Goal: Information Seeking & Learning: Learn about a topic

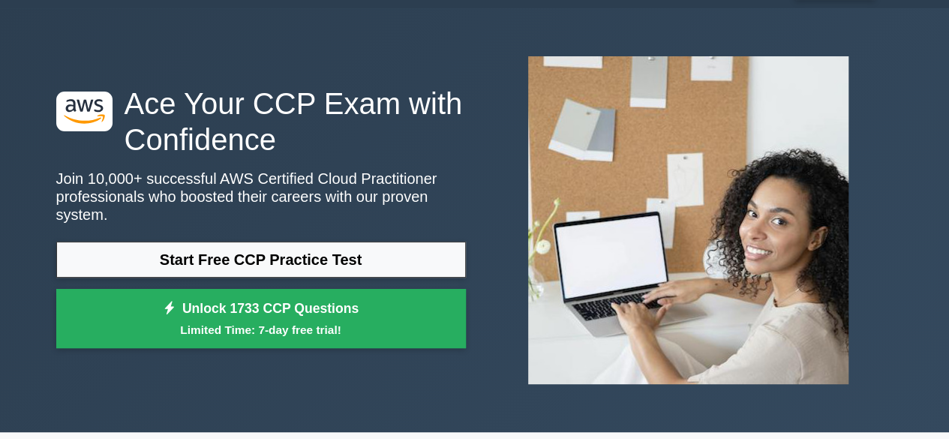
scroll to position [40, 0]
click at [329, 260] on link "Start Free CCP Practice Test" at bounding box center [261, 260] width 410 height 36
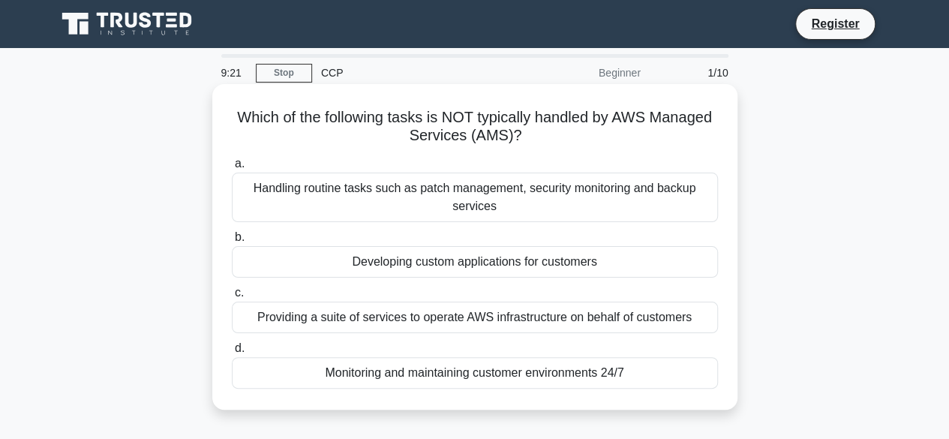
click at [460, 253] on div "Developing custom applications for customers" at bounding box center [475, 262] width 486 height 32
click at [232, 242] on input "b. Developing custom applications for customers" at bounding box center [232, 238] width 0 height 10
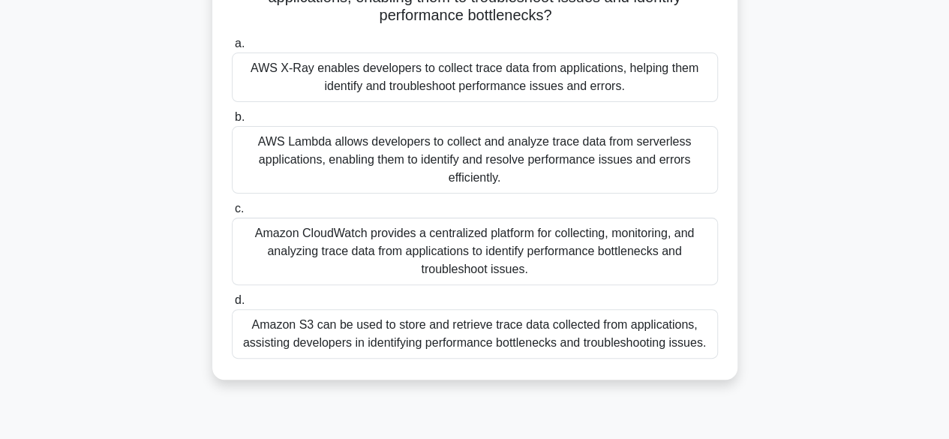
scroll to position [139, 0]
click at [398, 251] on div "Amazon CloudWatch provides a centralized platform for collecting, monitoring, a…" at bounding box center [475, 251] width 486 height 68
click at [232, 213] on input "c. Amazon CloudWatch provides a centralized platform for collecting, monitoring…" at bounding box center [232, 208] width 0 height 10
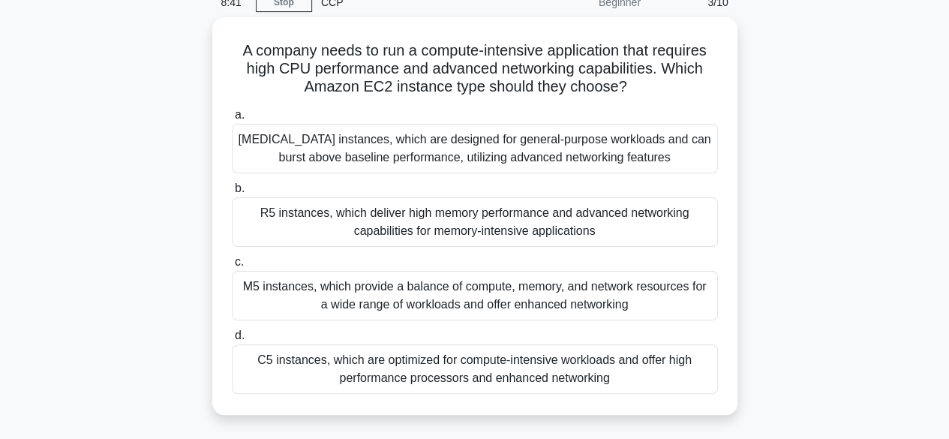
scroll to position [71, 0]
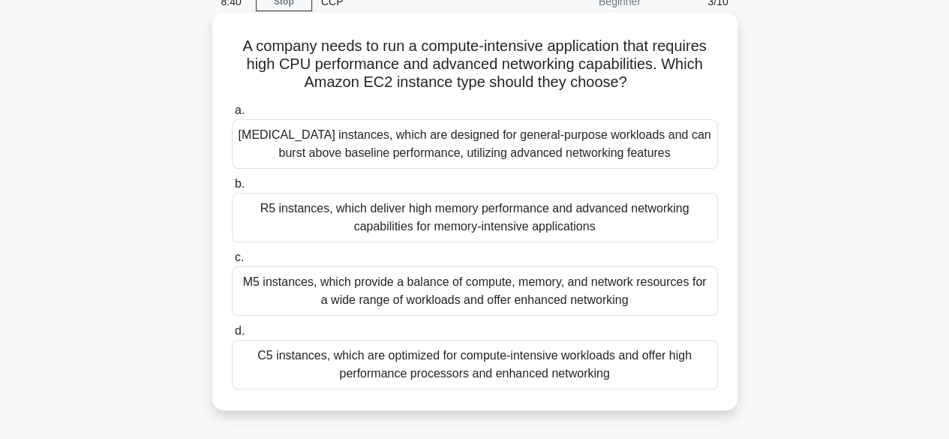
click at [410, 149] on div "T3 instances, which are designed for general-purpose workloads and can burst ab…" at bounding box center [475, 144] width 486 height 50
click at [232, 116] on input "a. T3 instances, which are designed for general-purpose workloads and can burst…" at bounding box center [232, 111] width 0 height 10
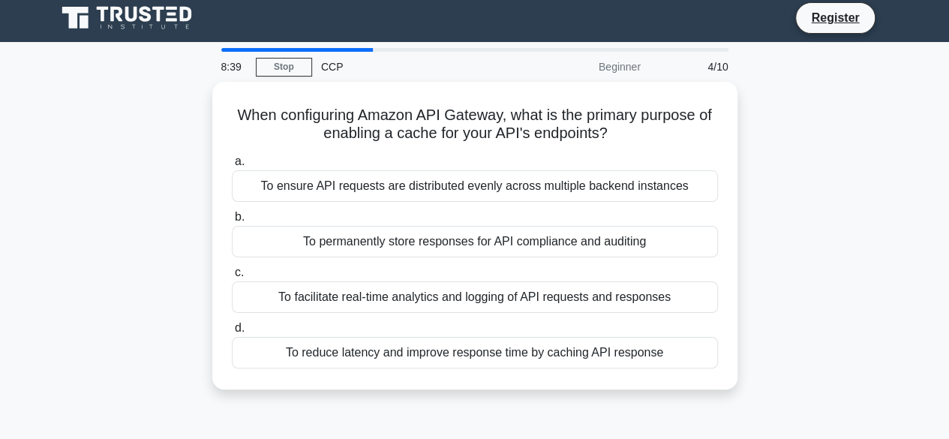
scroll to position [0, 0]
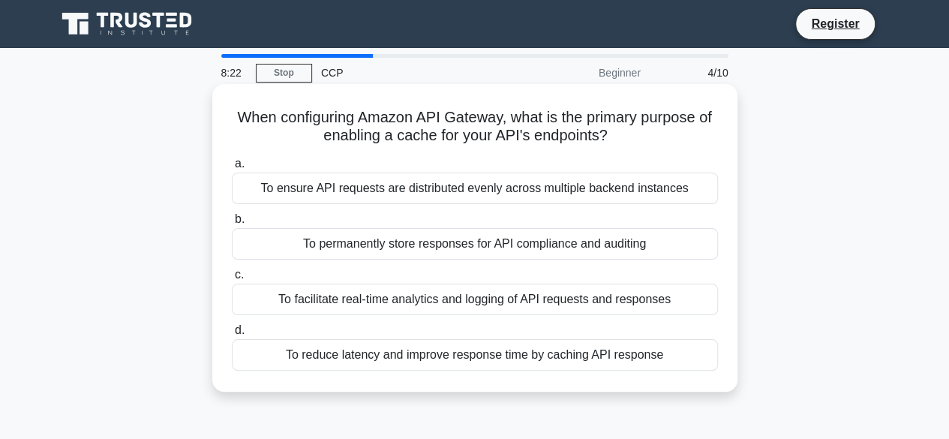
click at [596, 345] on div "To reduce latency and improve response time by caching API response" at bounding box center [475, 355] width 486 height 32
click at [232, 335] on input "d. To reduce latency and improve response time by caching API response" at bounding box center [232, 331] width 0 height 10
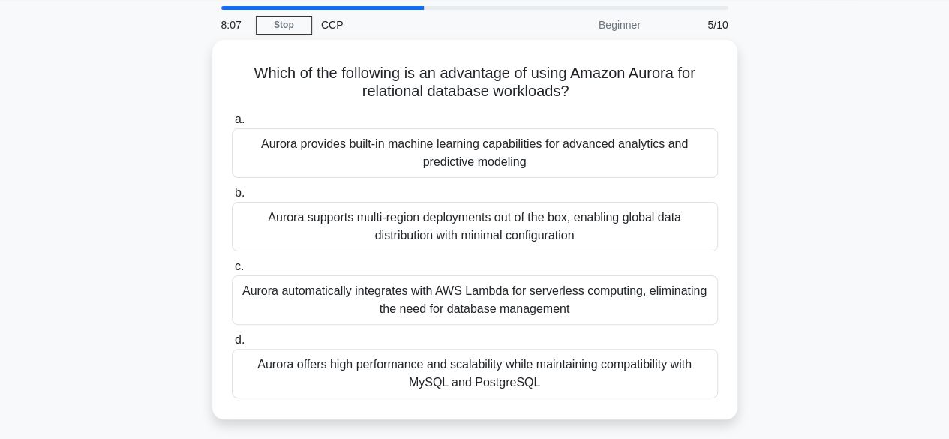
click at [596, 349] on div "Aurora offers high performance and scalability while maintaining compatibility …" at bounding box center [475, 374] width 486 height 50
click at [232, 345] on input "d. Aurora offers high performance and scalability while maintaining compatibili…" at bounding box center [232, 340] width 0 height 10
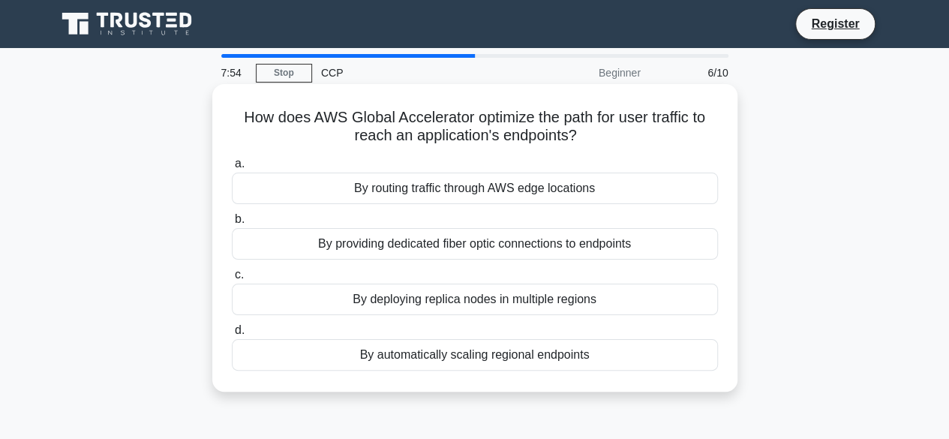
click at [450, 194] on div "By routing traffic through AWS edge locations" at bounding box center [475, 189] width 486 height 32
click at [232, 169] on input "a. By routing traffic through AWS edge locations" at bounding box center [232, 164] width 0 height 10
